Goal: Information Seeking & Learning: Learn about a topic

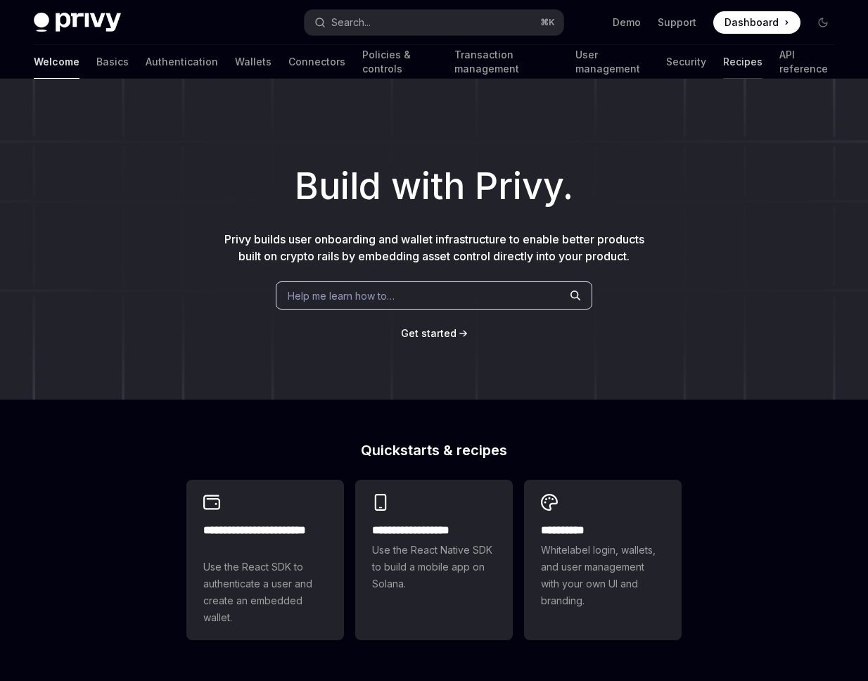
click at [723, 61] on link "Recipes" at bounding box center [742, 62] width 39 height 34
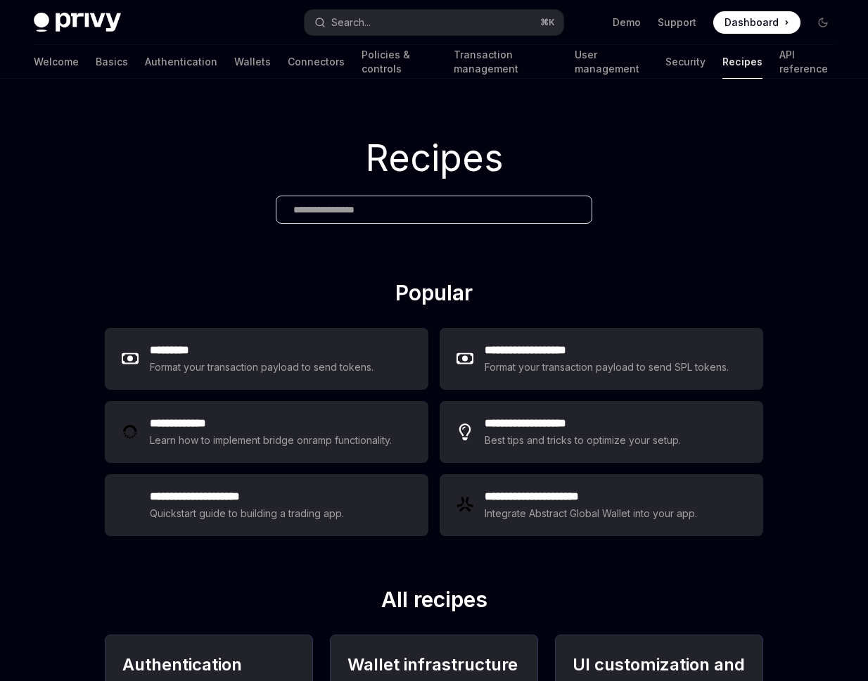
type textarea "*"
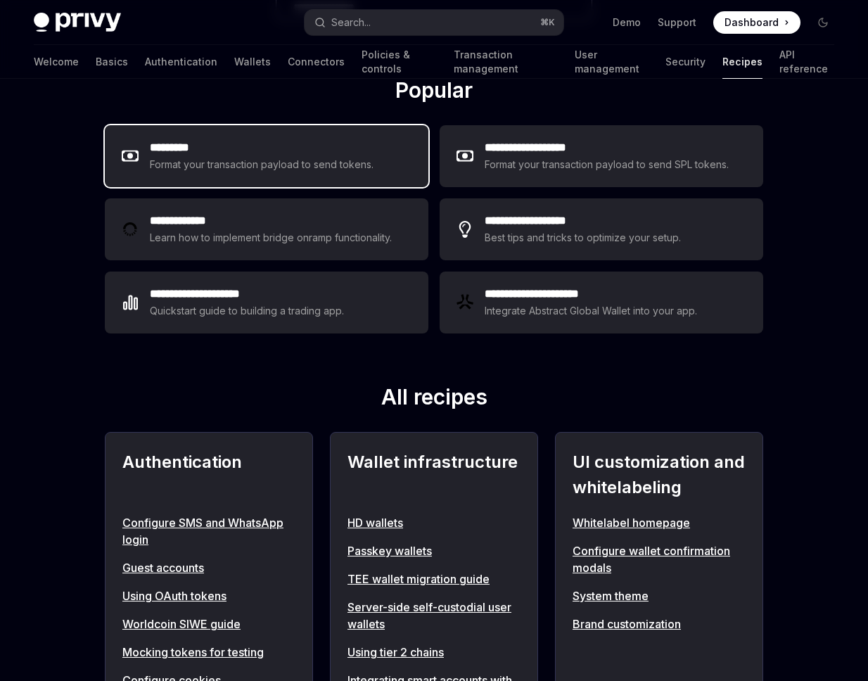
scroll to position [315, 0]
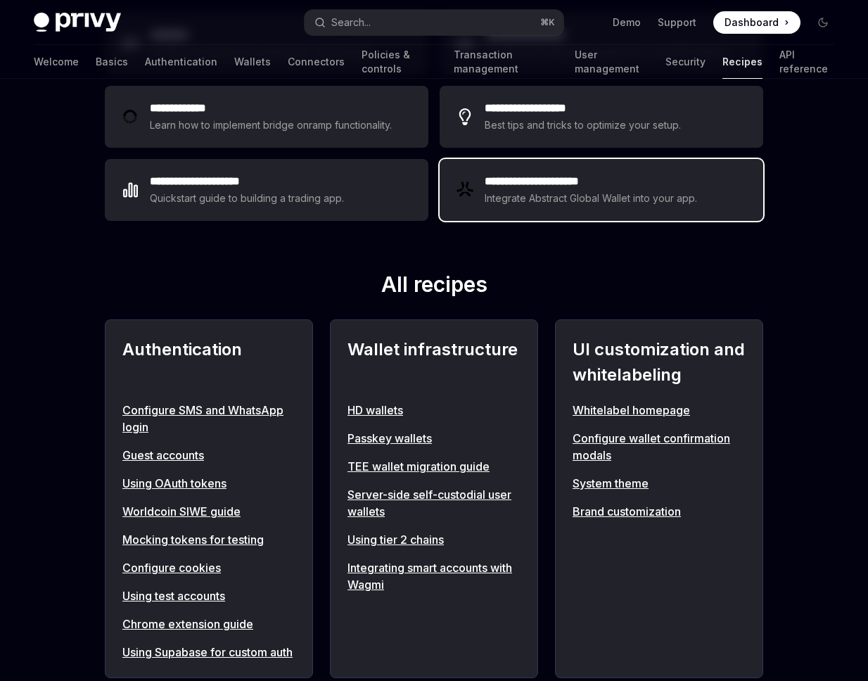
click at [533, 200] on div "Integrate Abstract Global Wallet into your app." at bounding box center [592, 198] width 214 height 17
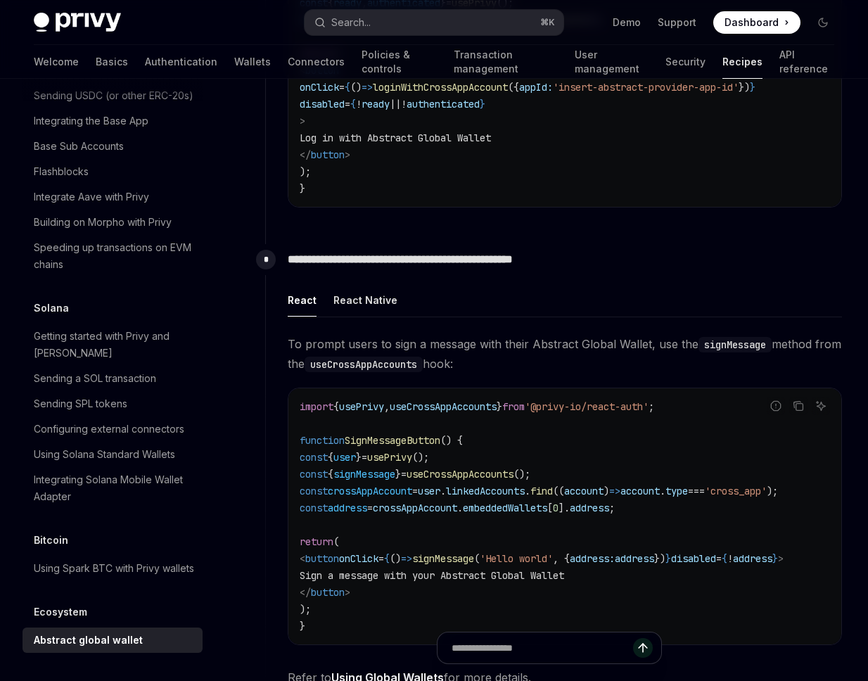
scroll to position [628, 0]
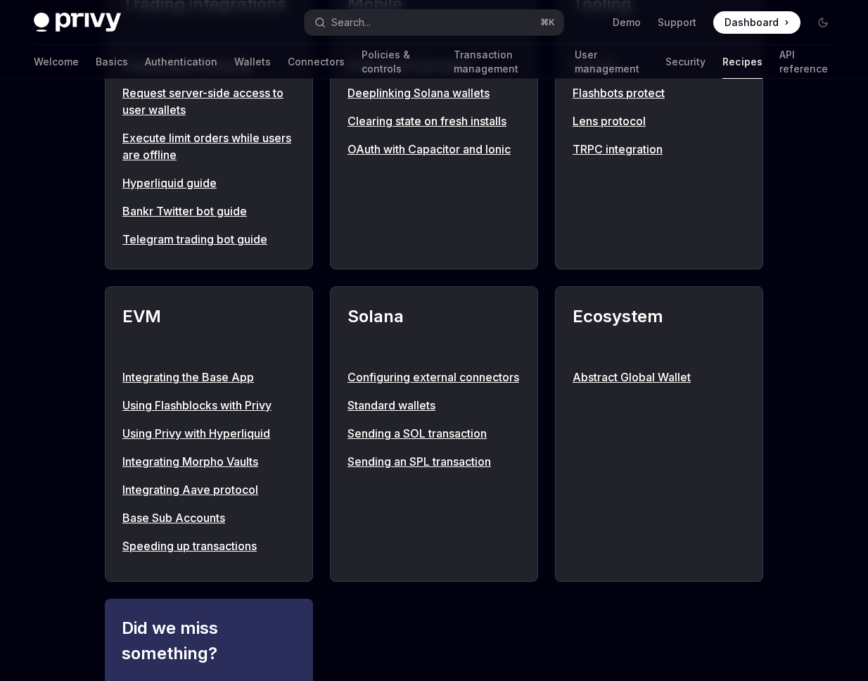
scroll to position [1409, 0]
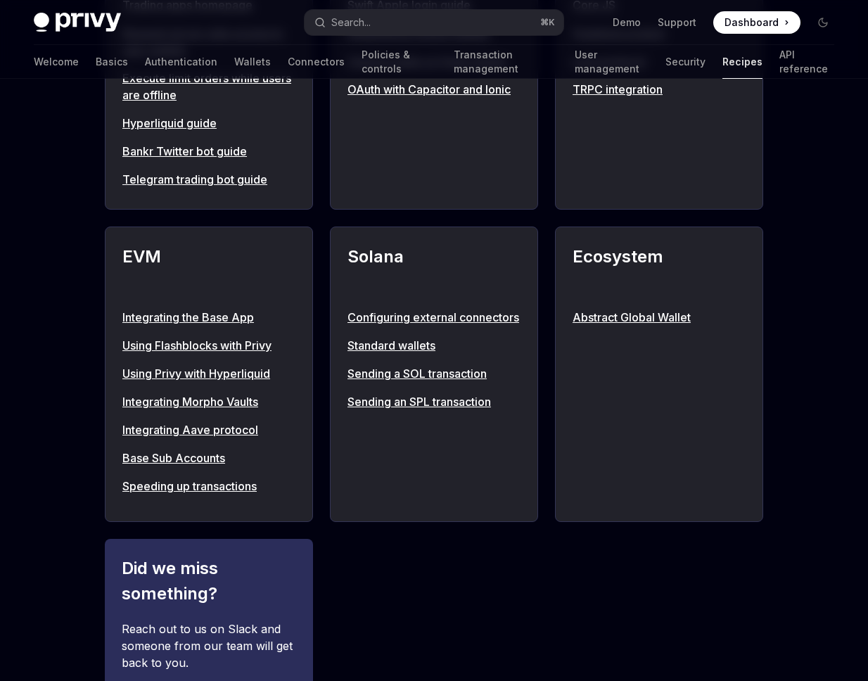
click at [227, 354] on link "Using Flashblocks with Privy" at bounding box center [208, 345] width 173 height 17
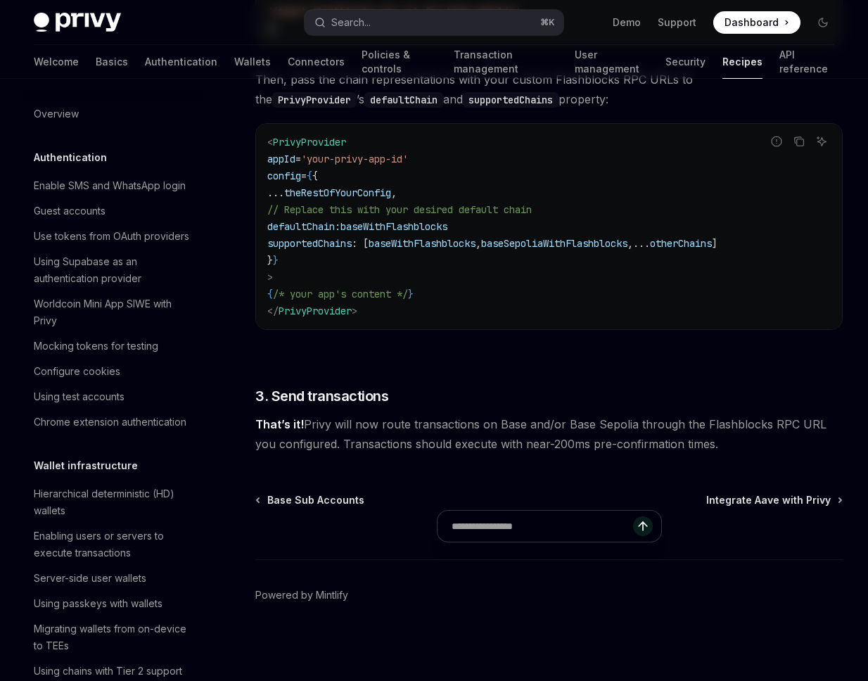
scroll to position [1955, 0]
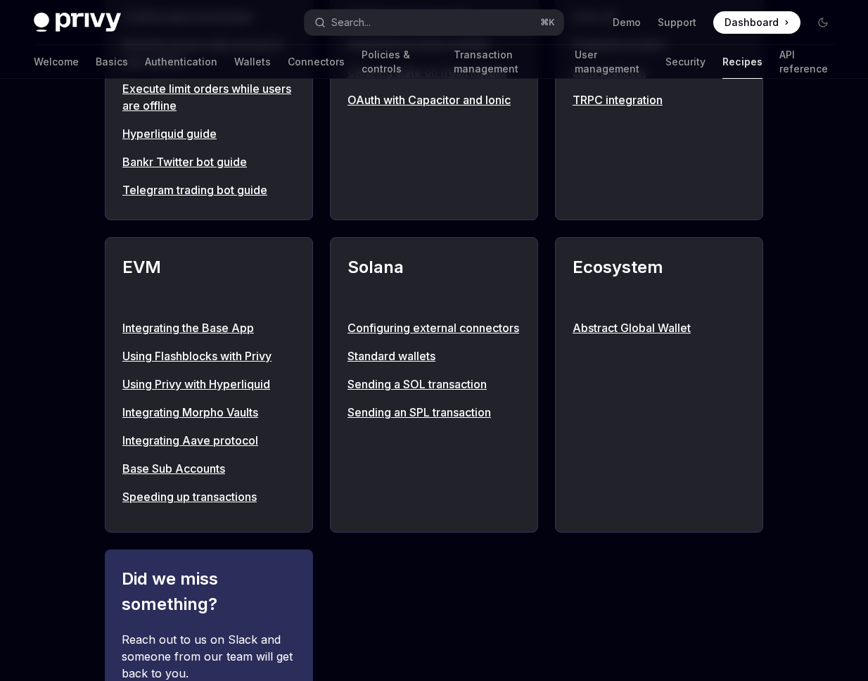
scroll to position [1409, 0]
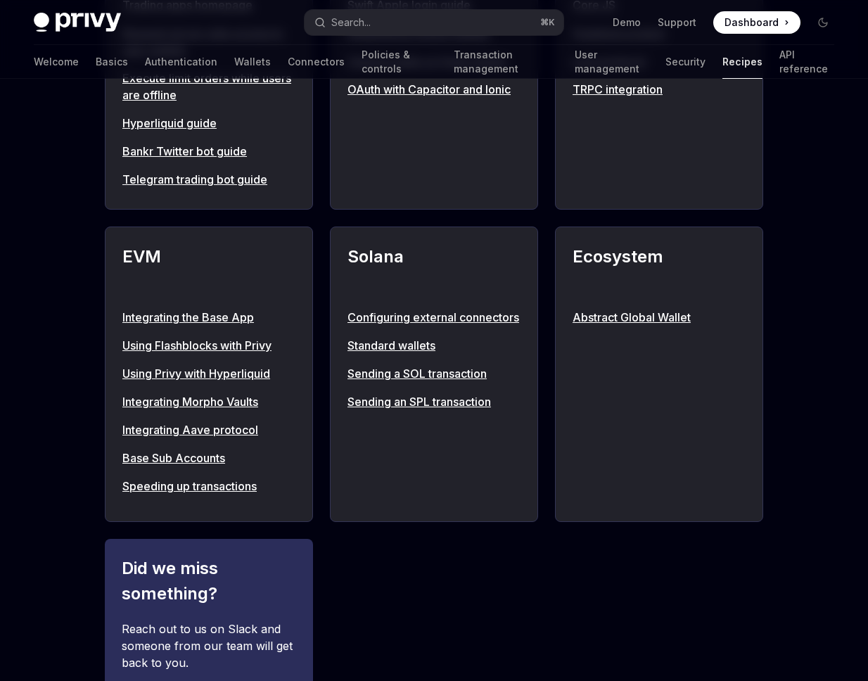
click at [619, 326] on link "Abstract Global Wallet" at bounding box center [659, 317] width 173 height 17
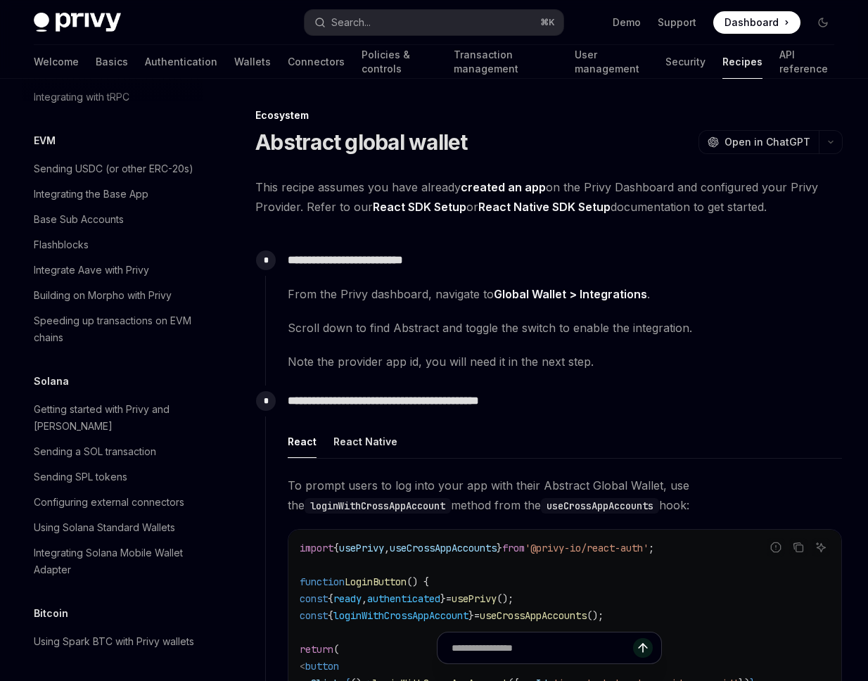
scroll to position [2197, 0]
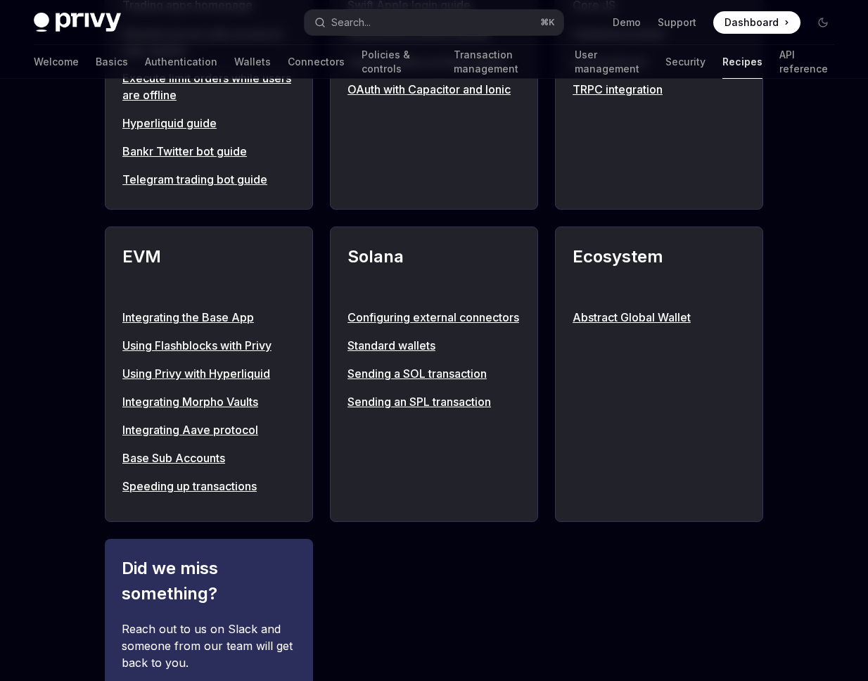
scroll to position [1123, 0]
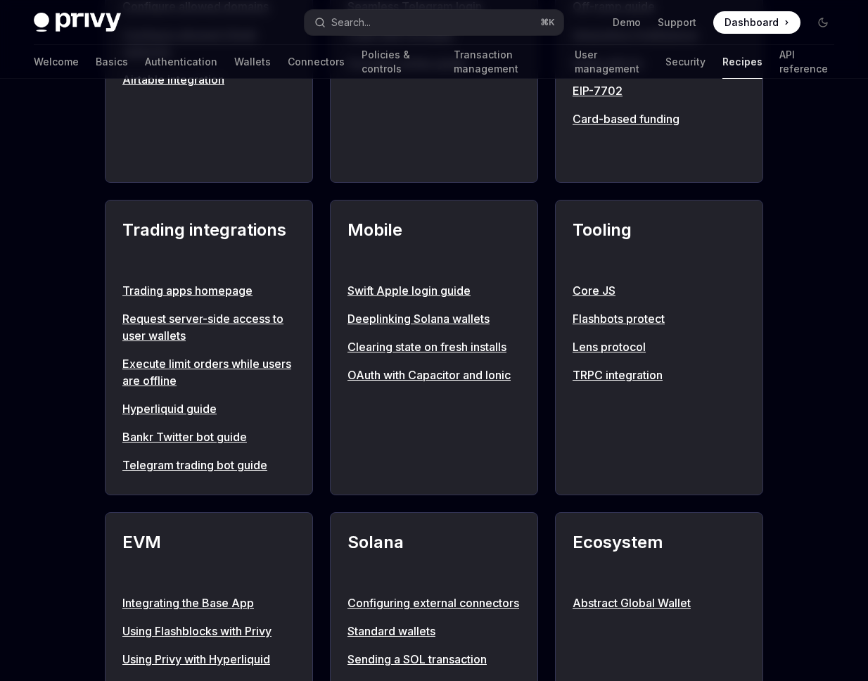
click at [193, 417] on link "Hyperliquid guide" at bounding box center [208, 408] width 173 height 17
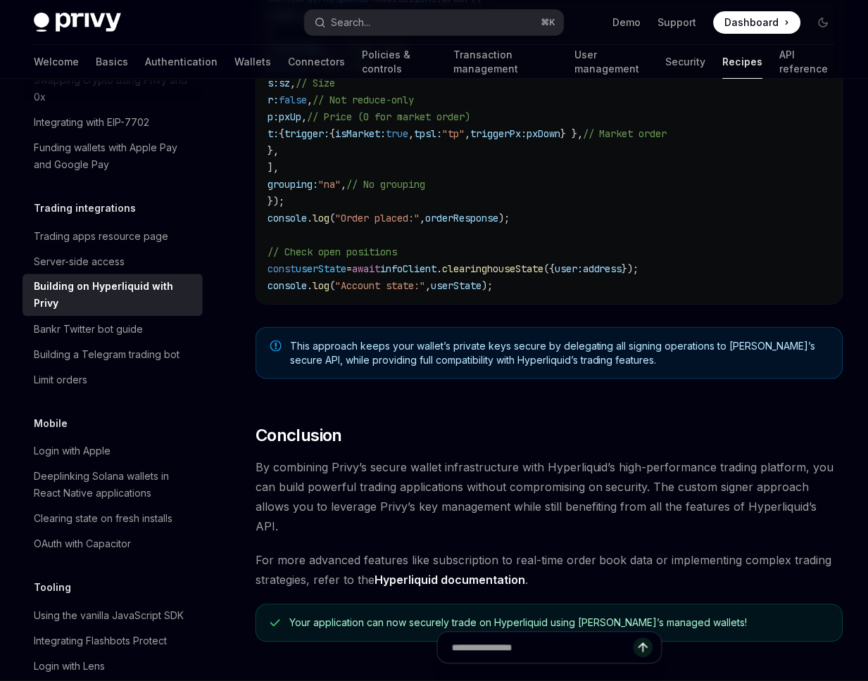
scroll to position [2736, 0]
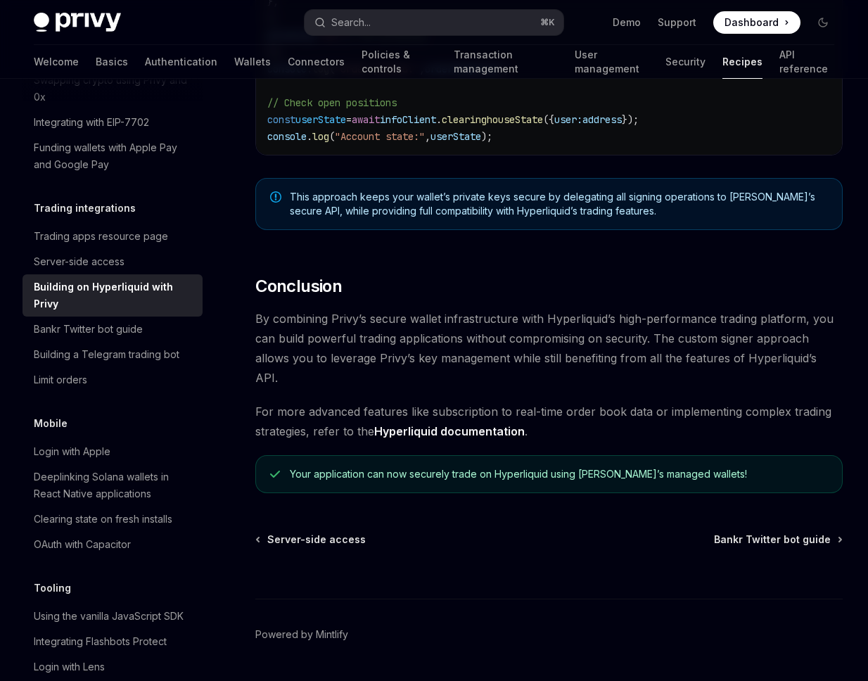
type textarea "*"
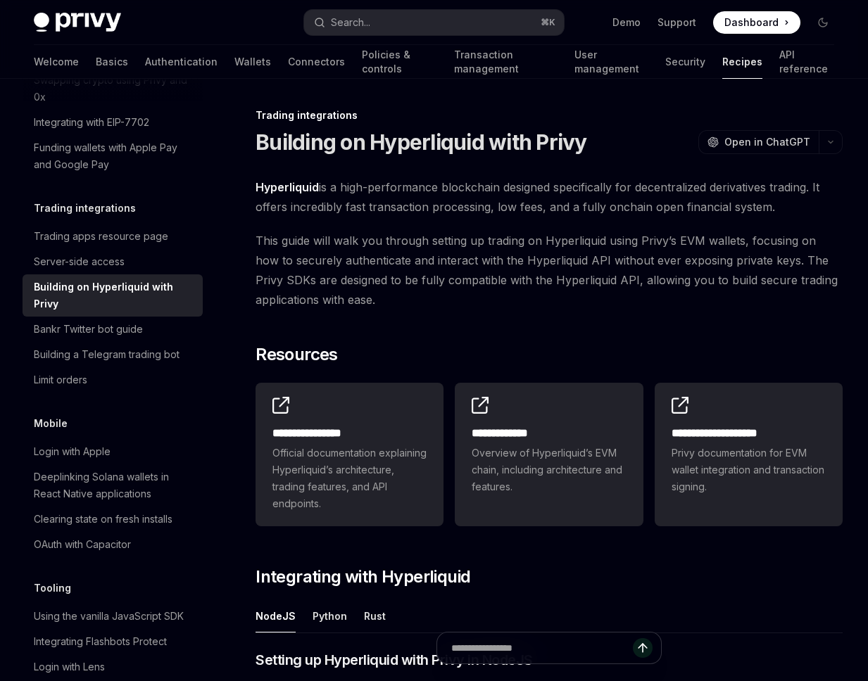
scroll to position [3, 0]
